Goal: Information Seeking & Learning: Learn about a topic

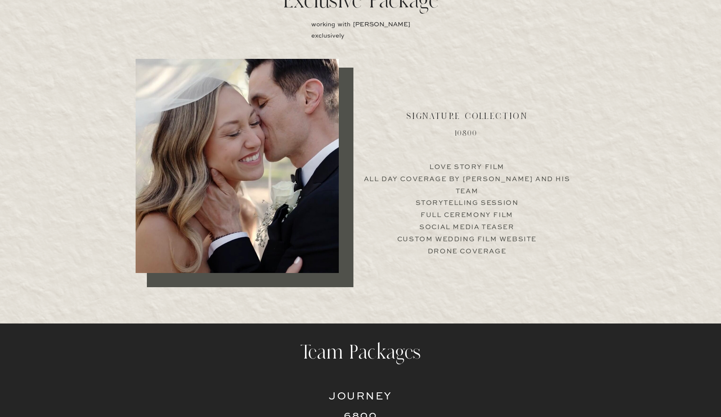
scroll to position [1626, 0]
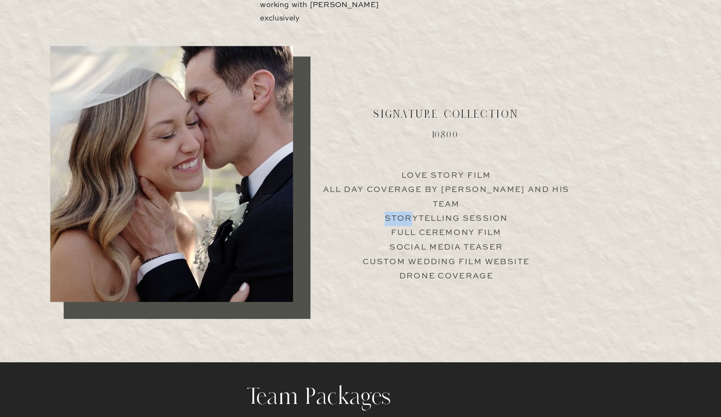
drag, startPoint x: 324, startPoint y: 168, endPoint x: 345, endPoint y: 169, distance: 20.9
click at [364, 203] on p "Love Story Film All Day Coverage by Jimmy and his team Storytelling Session Ful…" at bounding box center [467, 243] width 207 height 80
click at [368, 203] on p "Love Story Film All Day Coverage by Jimmy and his team Storytelling Session Ful…" at bounding box center [467, 243] width 207 height 80
click at [364, 203] on p "Love Story Film All Day Coverage by Jimmy and his team Storytelling Session Ful…" at bounding box center [467, 243] width 207 height 80
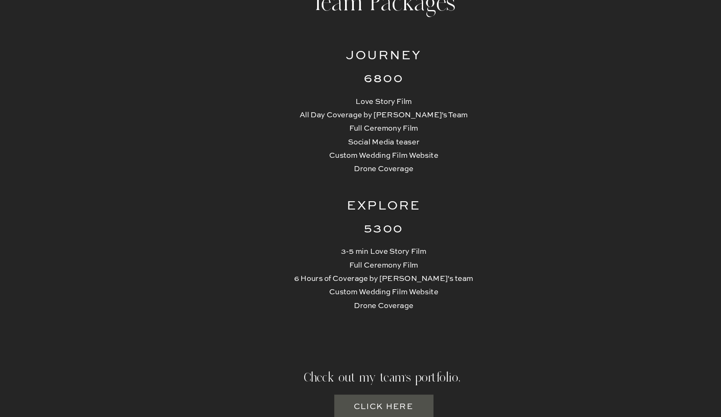
scroll to position [1962, 0]
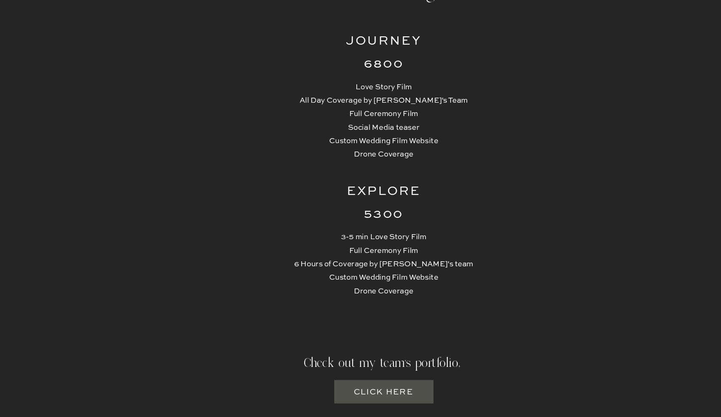
click at [336, 391] on h3 "Click here" at bounding box center [361, 396] width 51 height 10
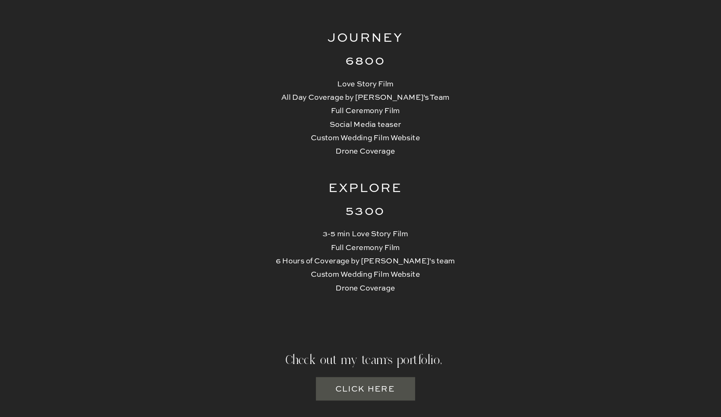
scroll to position [1964, 0]
drag, startPoint x: 270, startPoint y: 197, endPoint x: 280, endPoint y: 197, distance: 10.0
click at [282, 258] on p "3-5 min Love Story Film Full Ceremony Film 6 Hours of Coverage by Jimmy's team …" at bounding box center [361, 298] width 158 height 80
click at [292, 258] on p "3-5 min Love Story Film Full Ceremony Film 6 Hours of Coverage by Jimmy's team …" at bounding box center [361, 298] width 158 height 80
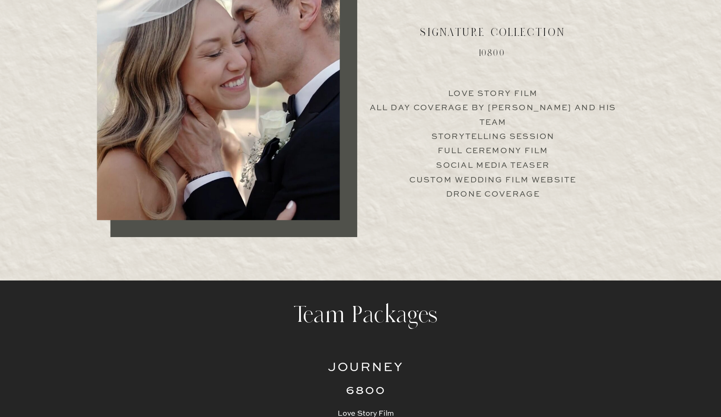
scroll to position [1755, 0]
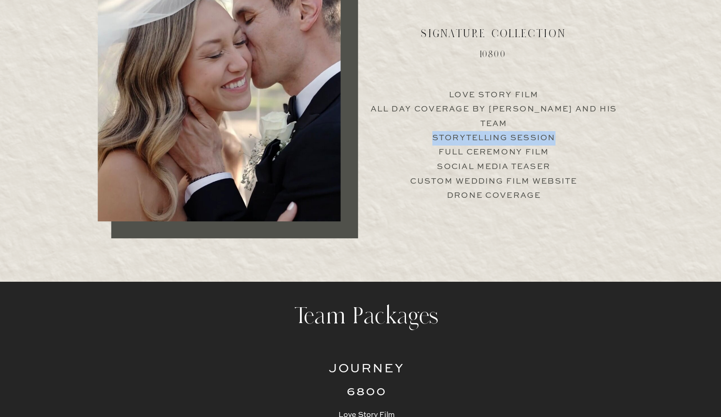
drag, startPoint x: 326, startPoint y: 170, endPoint x: 467, endPoint y: 98, distance: 157.9
click at [467, 98] on p "Love Story Film All Day Coverage by Jimmy and his team Storytelling Session Ful…" at bounding box center [467, 114] width 207 height 80
drag, startPoint x: 470, startPoint y: 101, endPoint x: 355, endPoint y: 103, distance: 114.4
click at [364, 103] on p "Love Story Film All Day Coverage by Jimmy and his team Storytelling Session Ful…" at bounding box center [467, 114] width 207 height 80
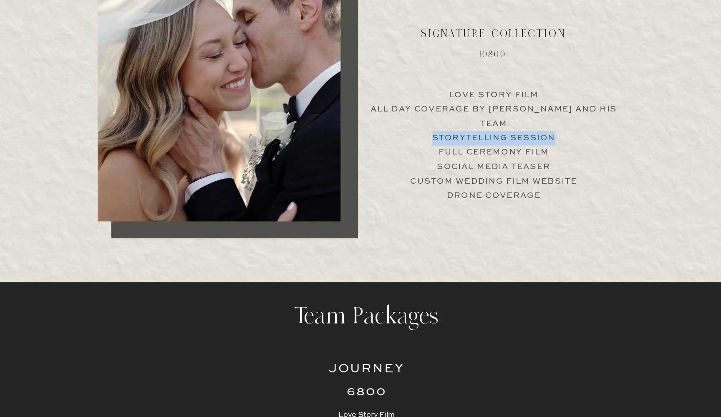
click at [364, 103] on p "Love Story Film All Day Coverage by Jimmy and his team Storytelling Session Ful…" at bounding box center [467, 114] width 207 height 80
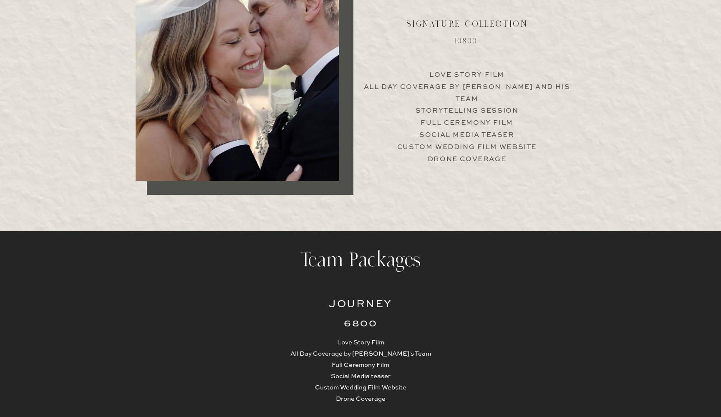
scroll to position [1761, 0]
